Goal: Information Seeking & Learning: Learn about a topic

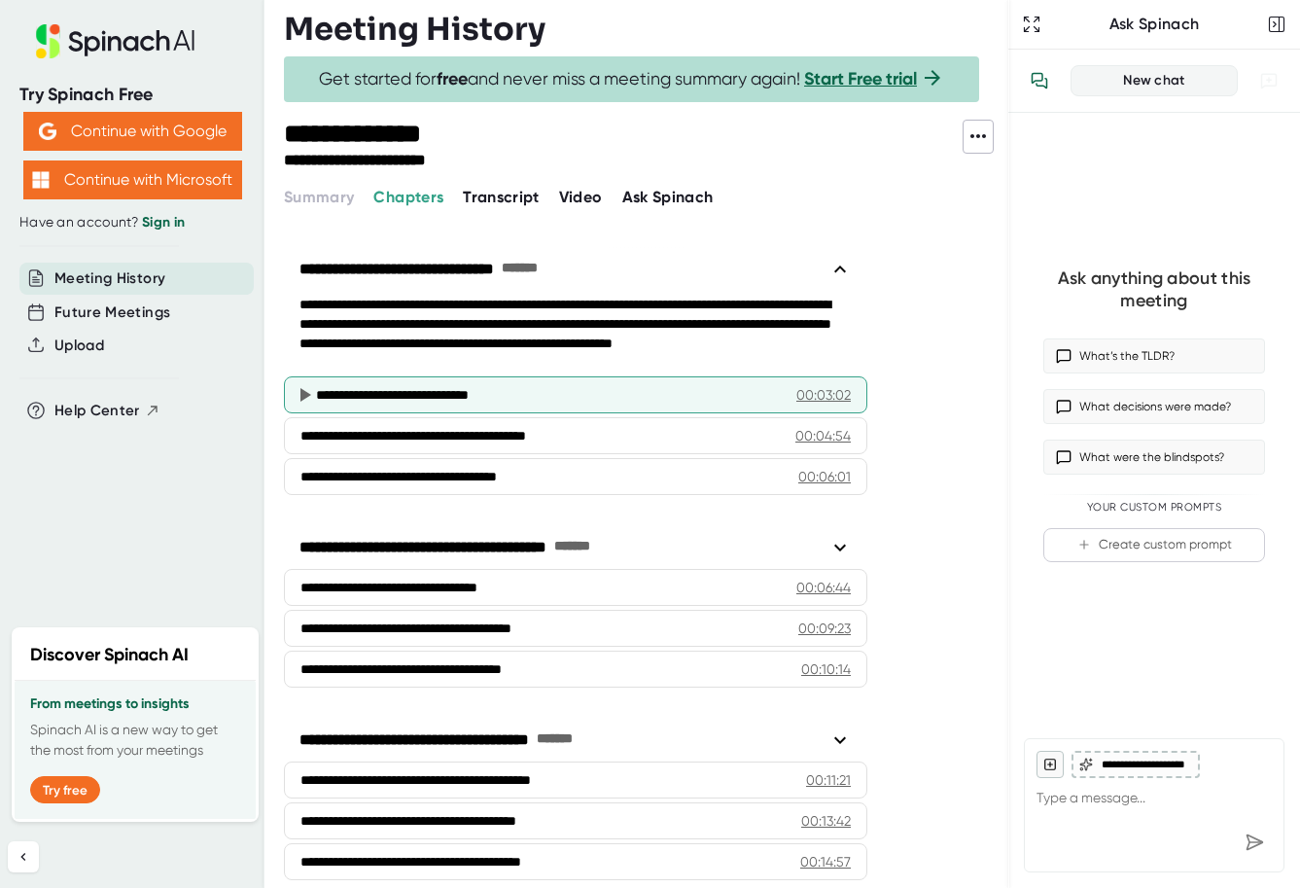
click at [304, 394] on icon at bounding box center [305, 395] width 11 height 14
click at [309, 392] on icon at bounding box center [304, 394] width 23 height 23
click at [305, 392] on icon at bounding box center [305, 395] width 11 height 14
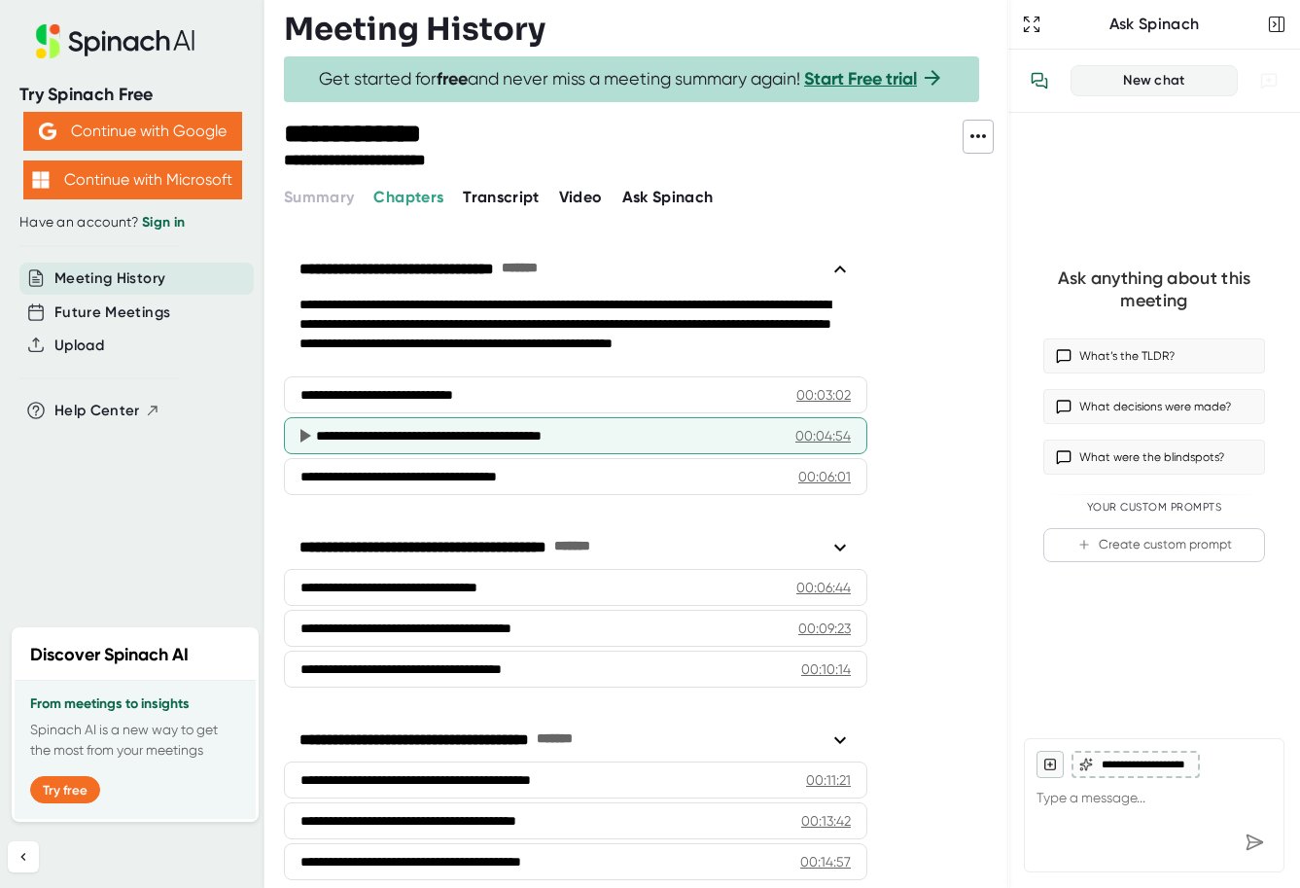
click at [301, 437] on icon at bounding box center [305, 436] width 11 height 14
click at [304, 436] on icon at bounding box center [305, 436] width 11 height 14
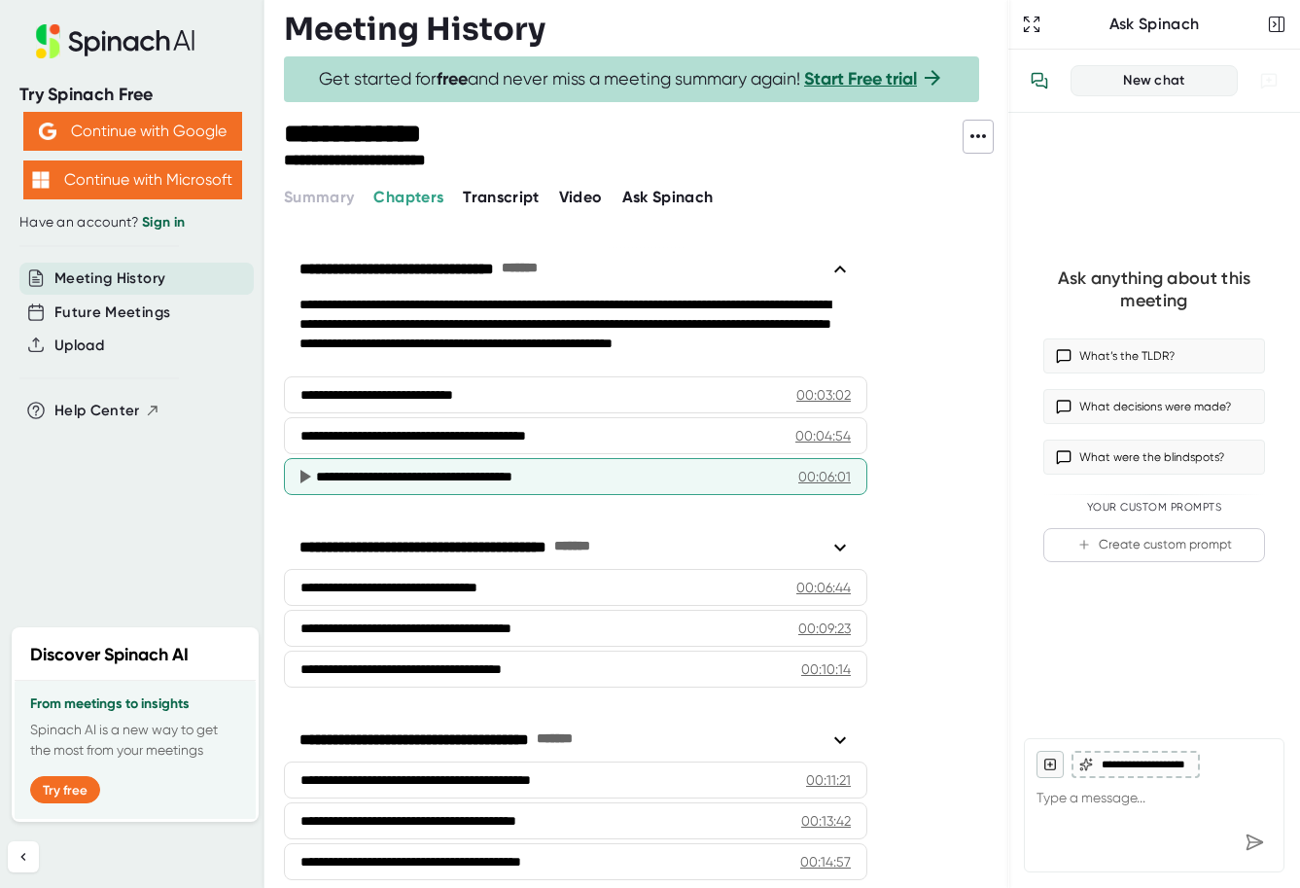
click at [300, 476] on icon at bounding box center [305, 477] width 11 height 14
click at [302, 476] on icon at bounding box center [305, 477] width 11 height 14
click at [825, 474] on div "00:06:01" at bounding box center [824, 476] width 53 height 19
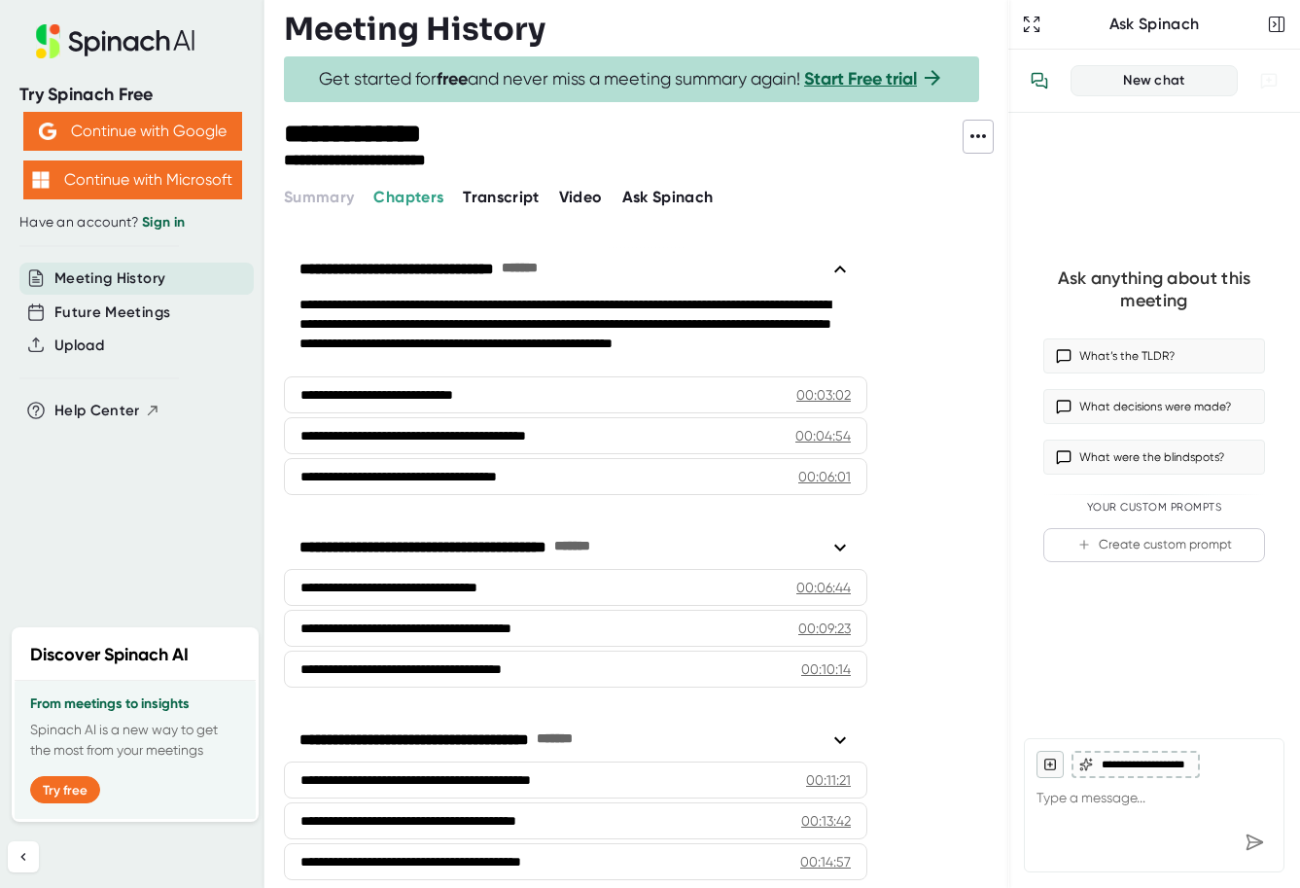
click at [827, 360] on div "**********" at bounding box center [575, 334] width 583 height 78
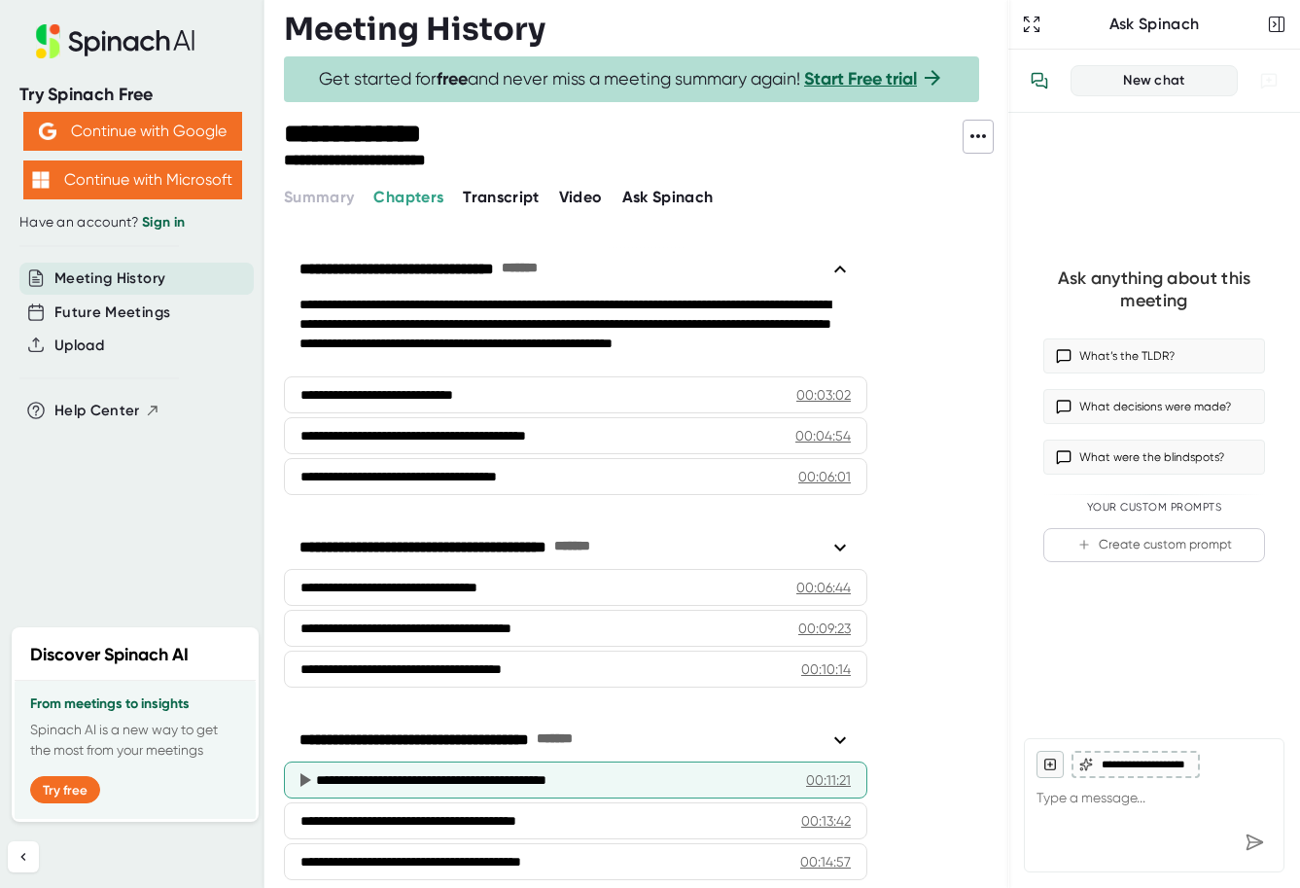
click at [307, 773] on icon at bounding box center [305, 780] width 11 height 14
click at [827, 770] on div "00:11:21" at bounding box center [828, 779] width 45 height 19
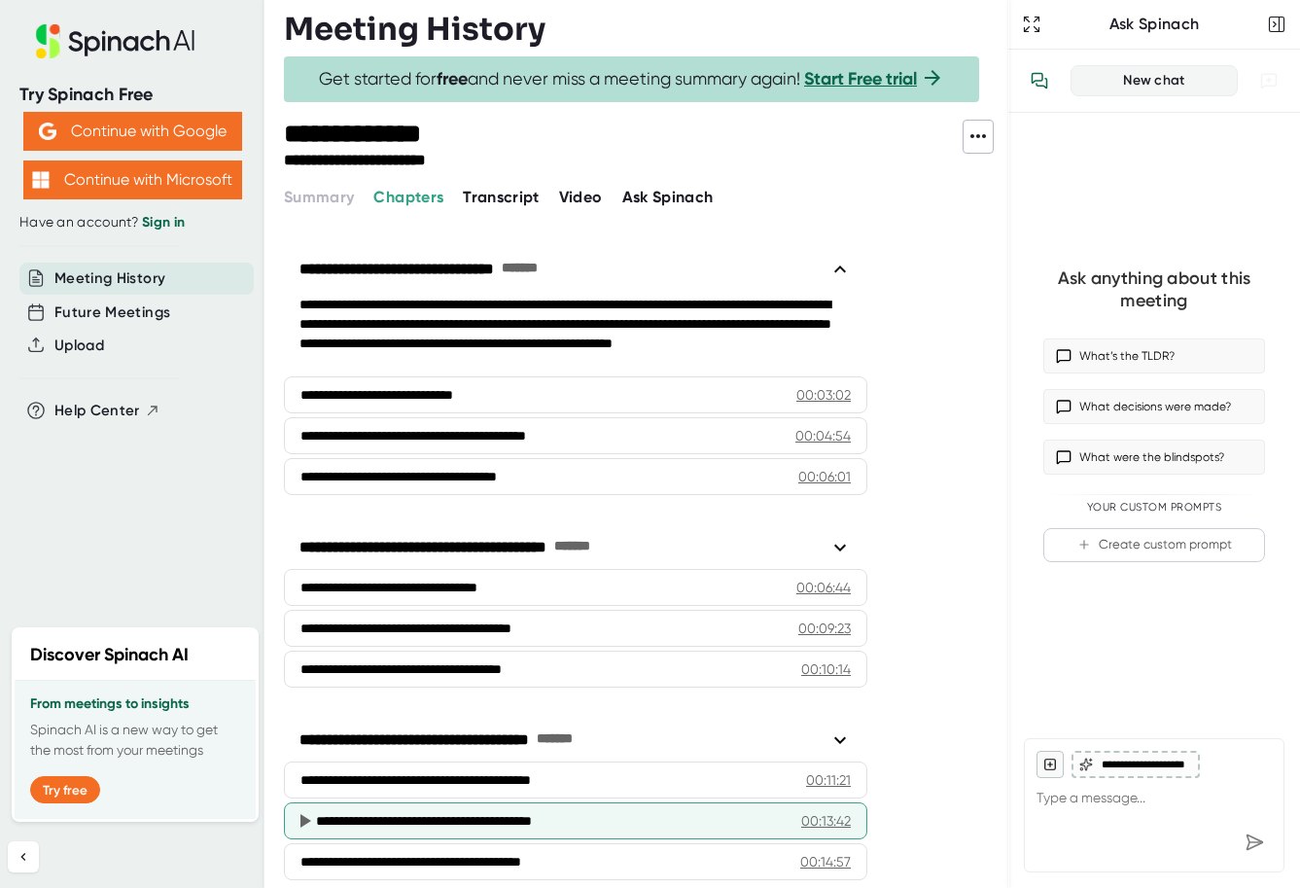
click at [827, 802] on div "**********" at bounding box center [575, 820] width 583 height 37
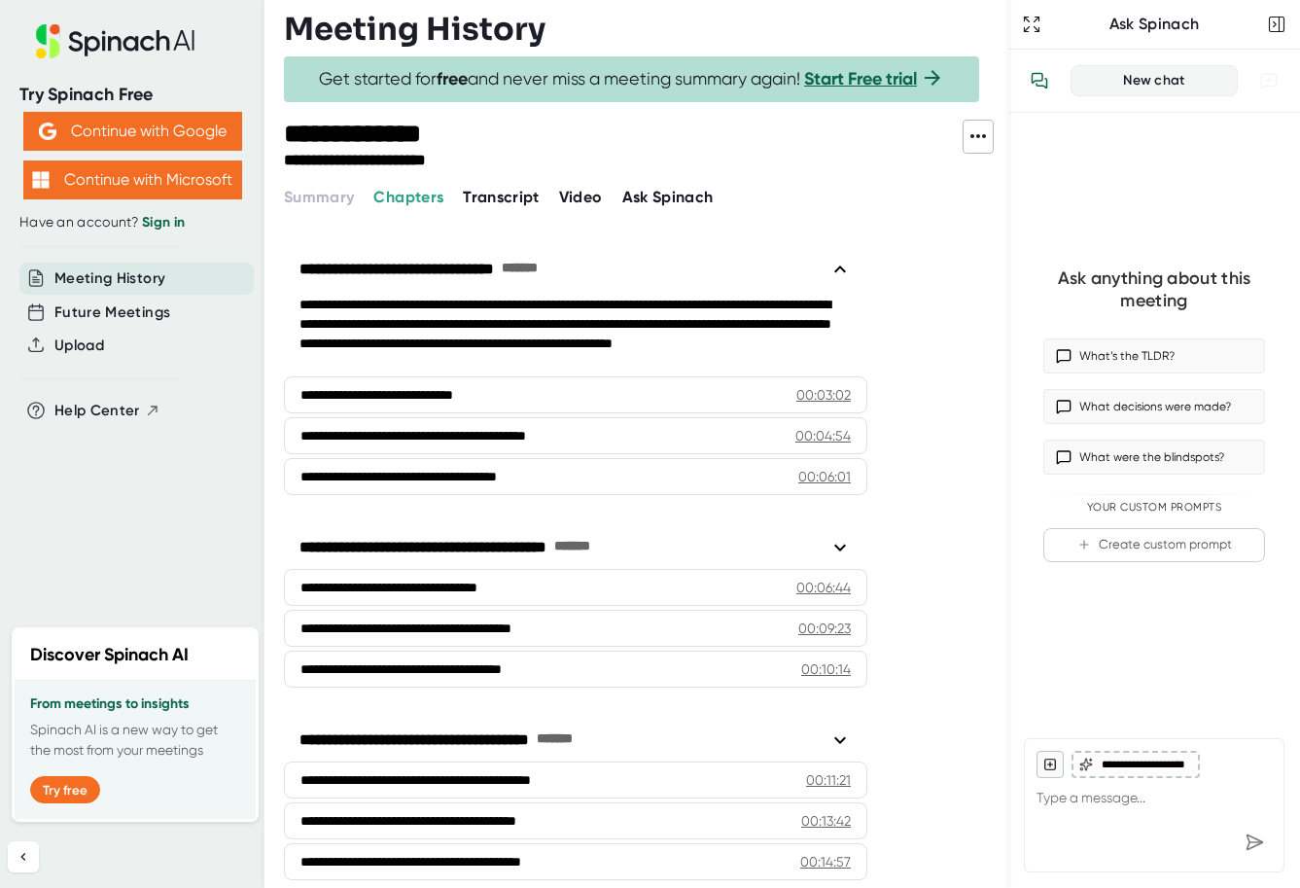
scroll to position [0, 0]
click at [141, 287] on div "Meeting History" at bounding box center [136, 279] width 234 height 32
click at [141, 308] on span "Future Meetings" at bounding box center [112, 312] width 116 height 22
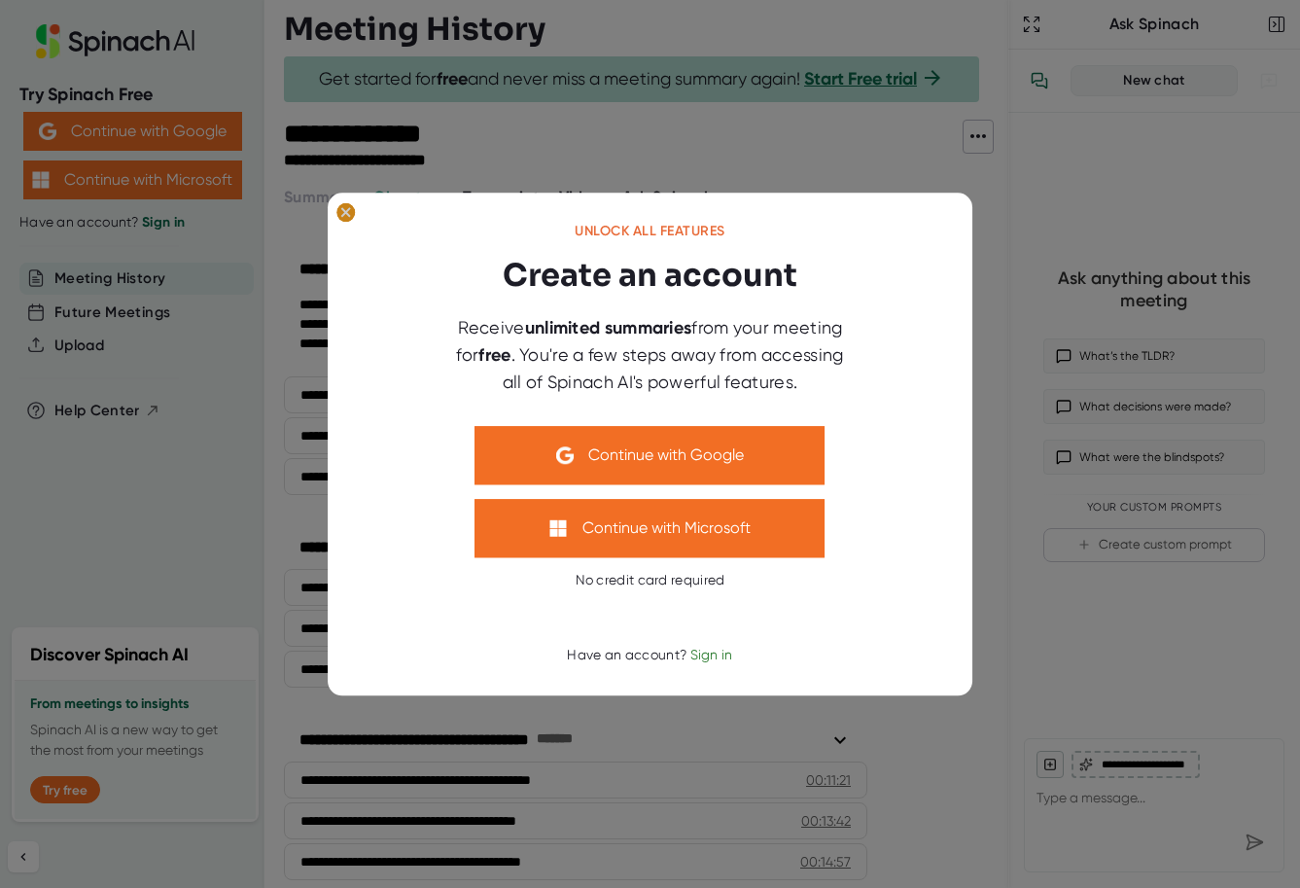
click at [344, 210] on ellipse at bounding box center [345, 211] width 18 height 19
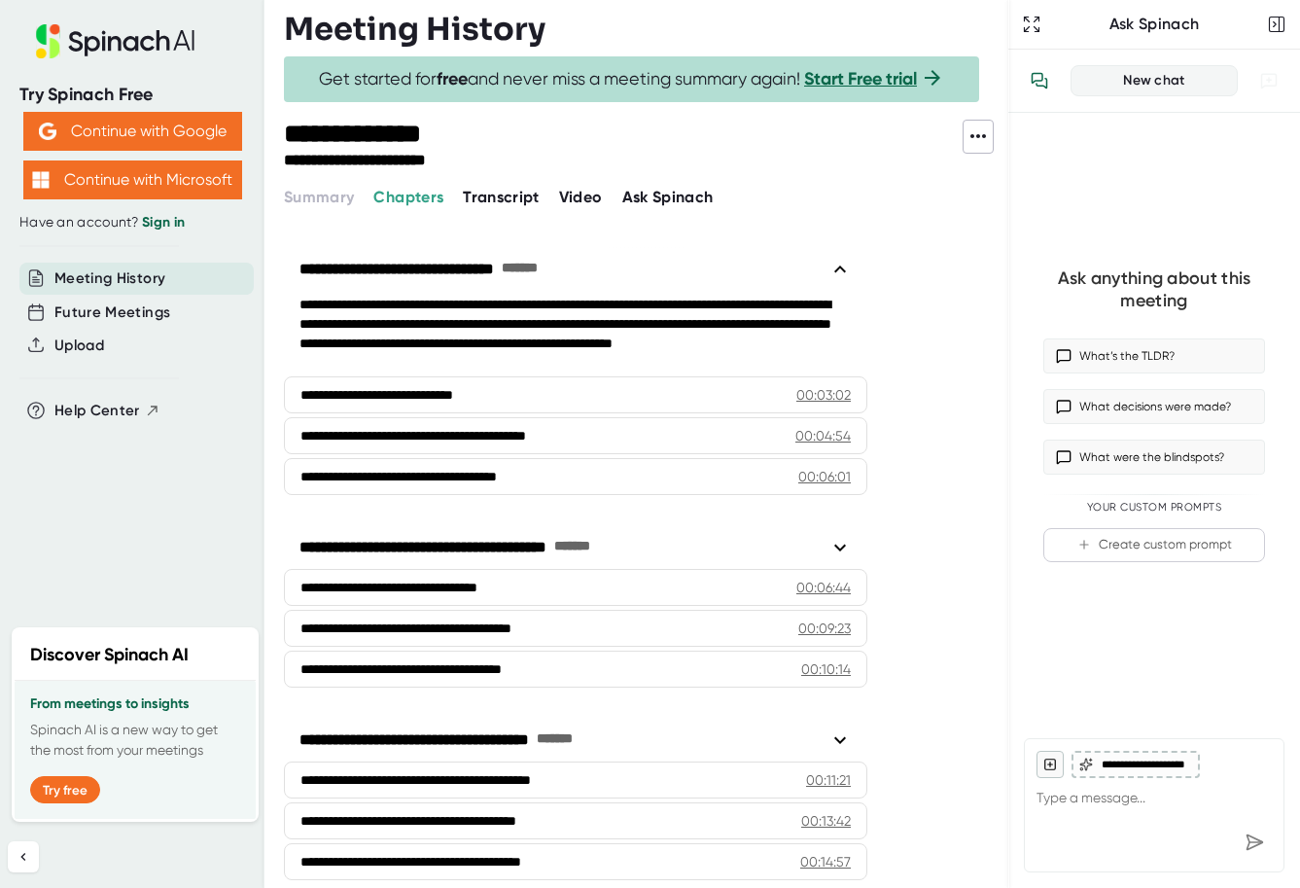
click at [505, 196] on span "Transcript" at bounding box center [501, 197] width 77 height 18
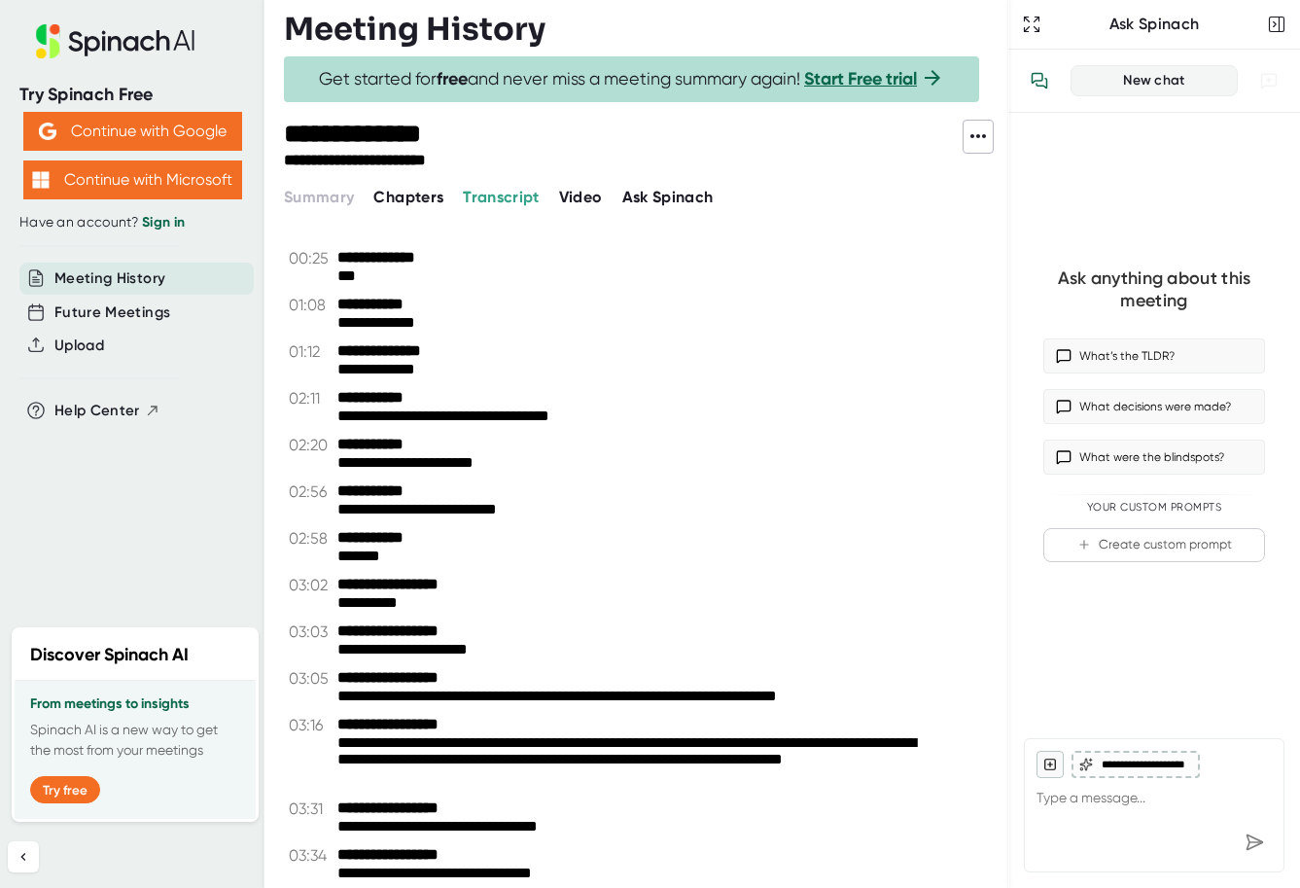
click at [573, 197] on span "Video" at bounding box center [581, 197] width 44 height 18
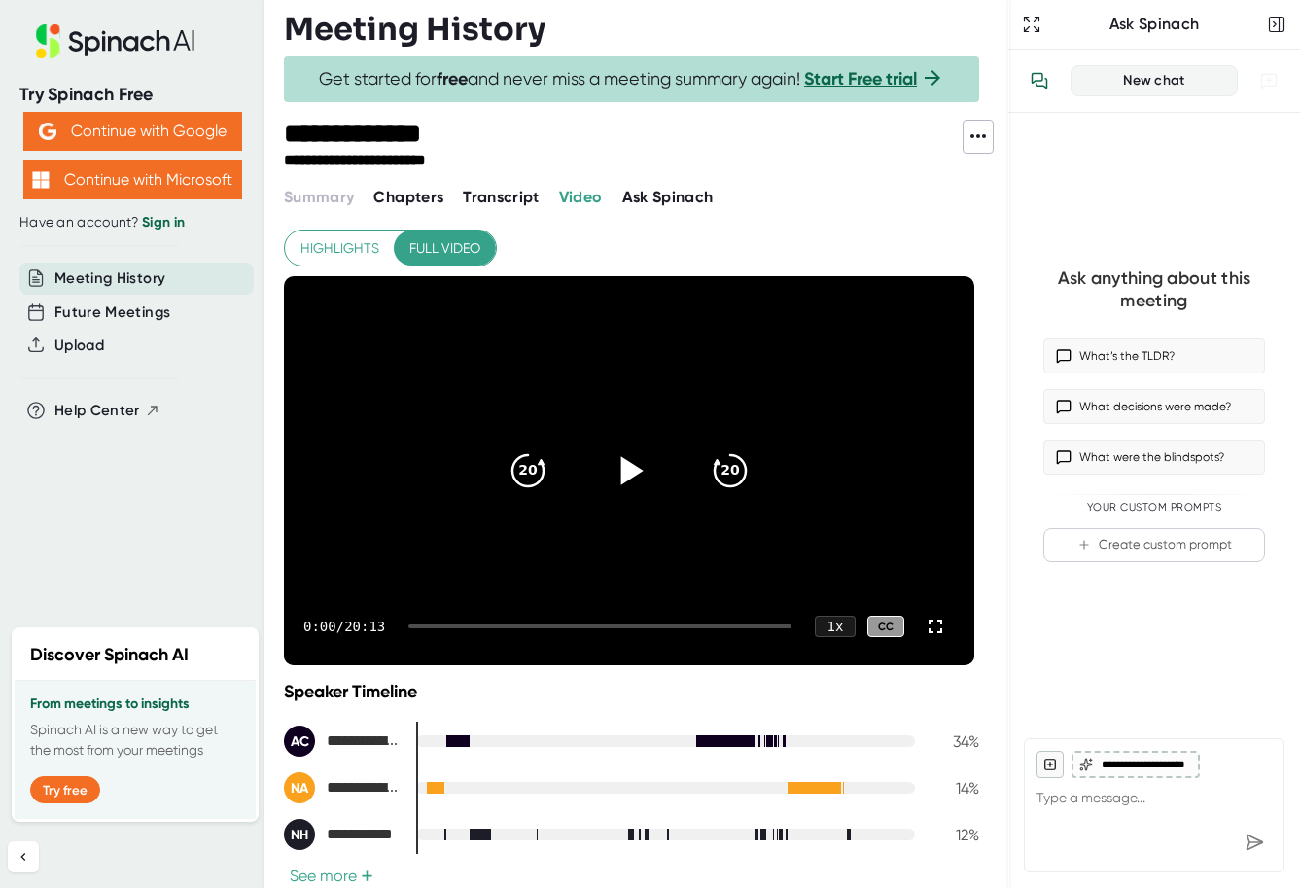
click at [631, 463] on icon at bounding box center [629, 470] width 49 height 49
click at [459, 624] on div at bounding box center [599, 626] width 383 height 4
click at [529, 624] on div at bounding box center [599, 626] width 383 height 4
click at [488, 625] on div at bounding box center [464, 626] width 113 height 4
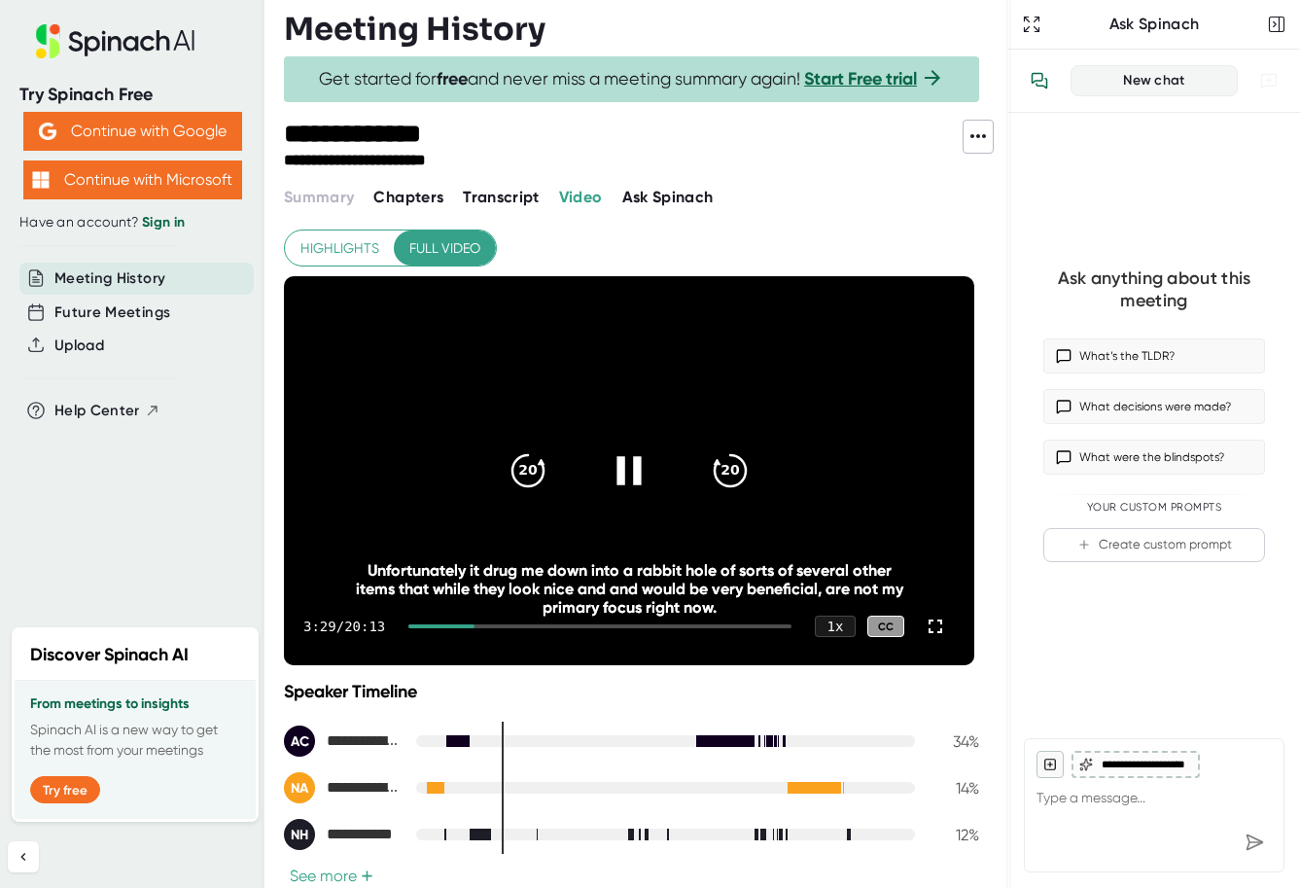
click at [497, 624] on div at bounding box center [599, 626] width 383 height 4
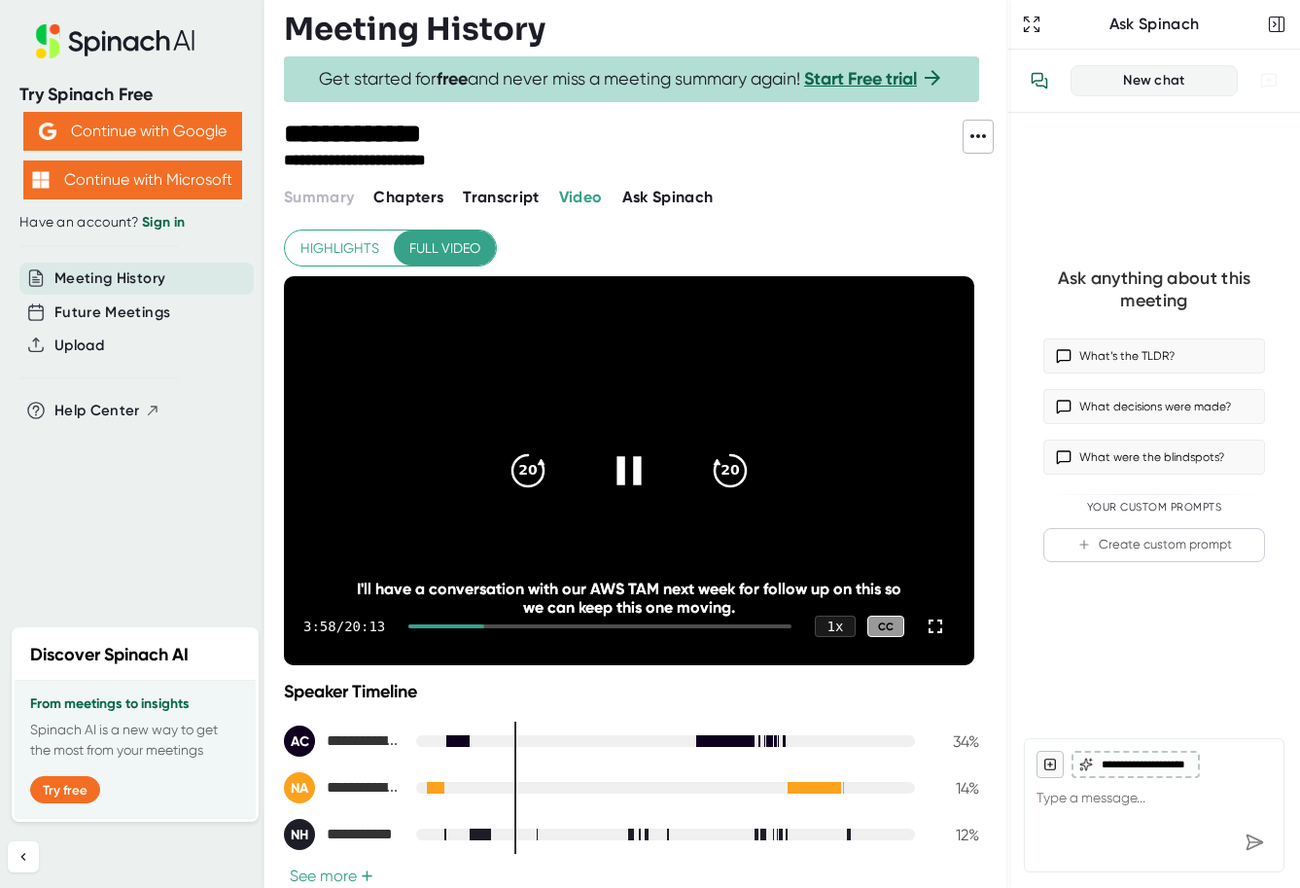
click at [510, 624] on div at bounding box center [599, 626] width 383 height 4
click at [519, 624] on div at bounding box center [599, 626] width 383 height 4
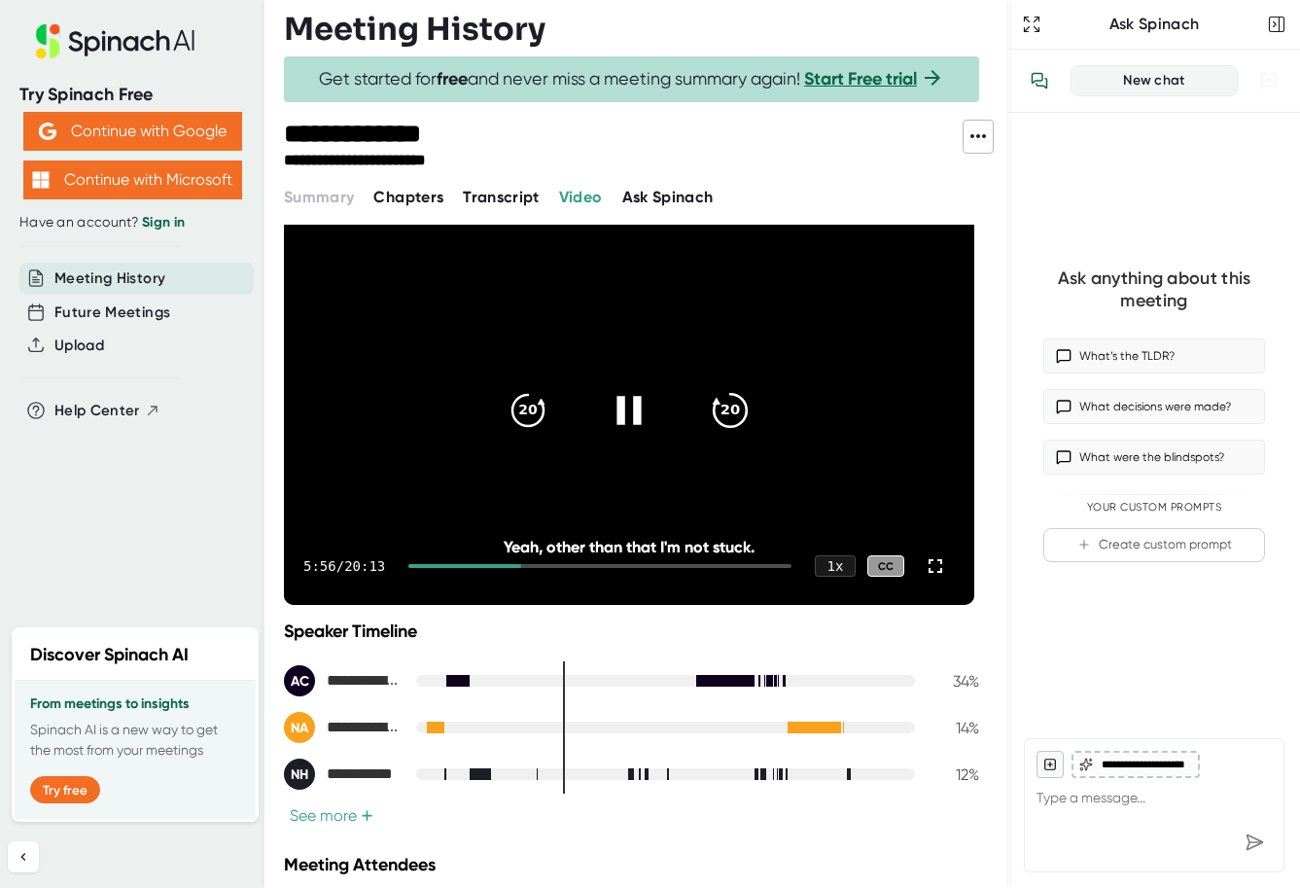
scroll to position [53, 0]
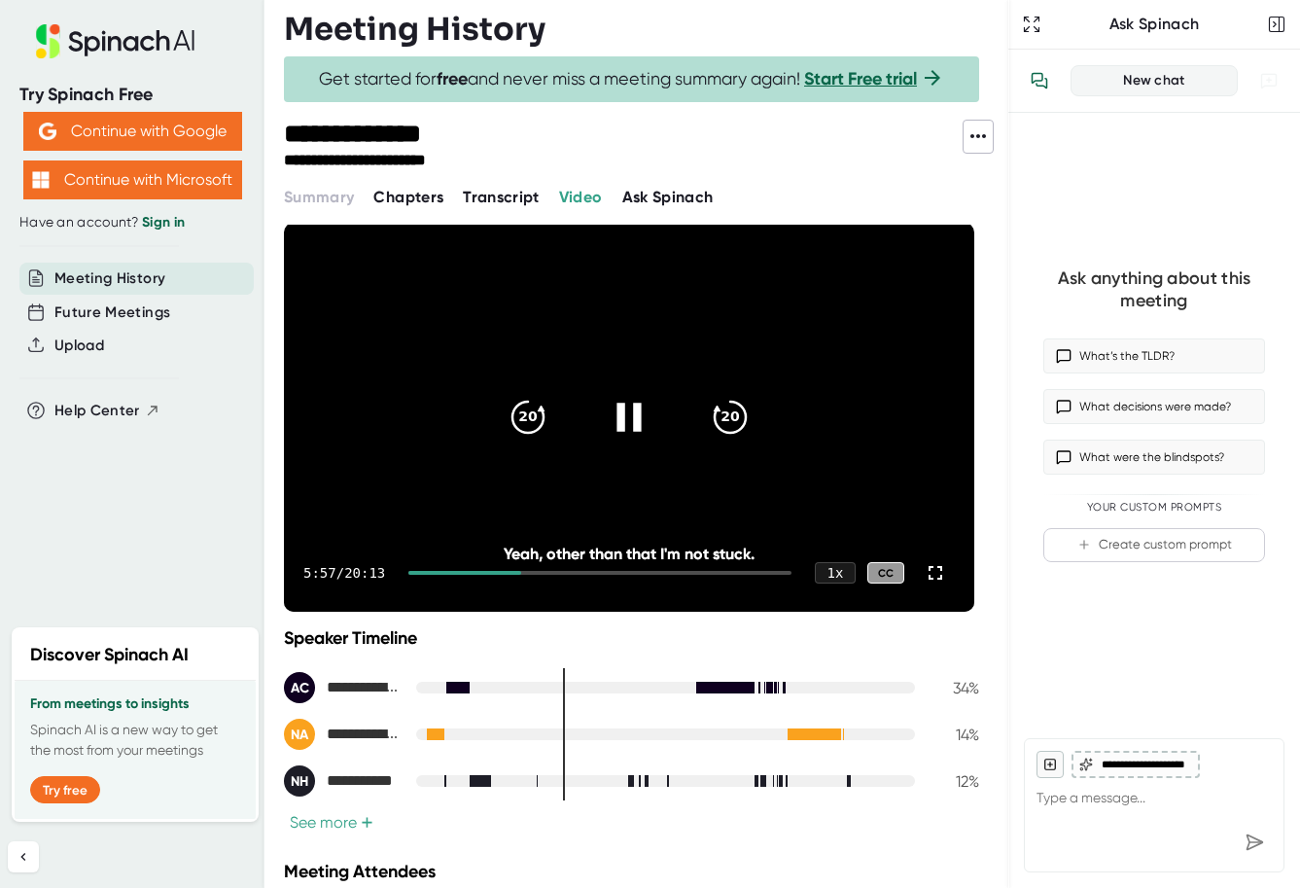
click at [630, 416] on icon at bounding box center [629, 417] width 49 height 49
click at [548, 422] on icon "20" at bounding box center [528, 417] width 49 height 49
click at [616, 425] on icon at bounding box center [629, 417] width 49 height 49
click at [616, 432] on icon at bounding box center [629, 417] width 49 height 49
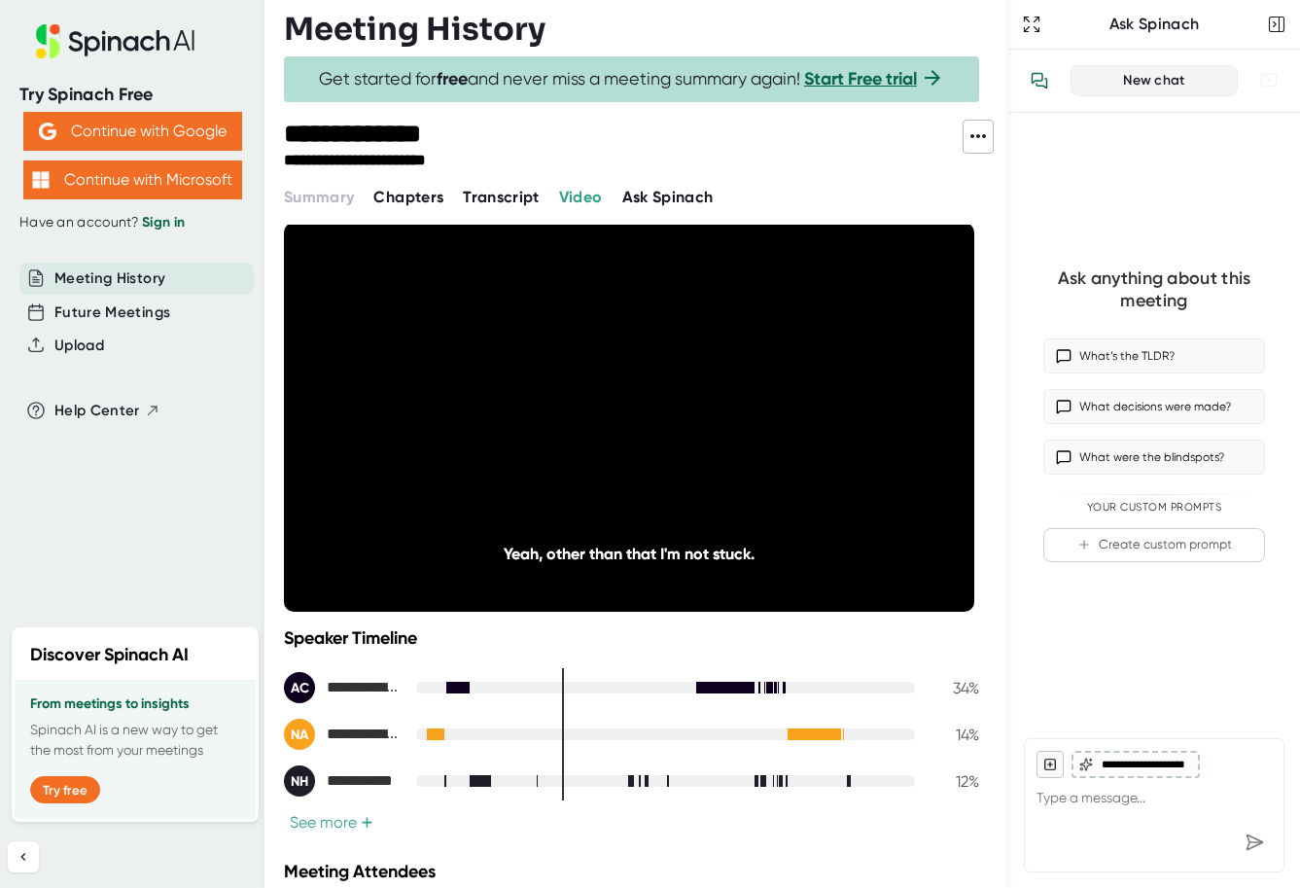
scroll to position [0, 0]
